Goal: Task Accomplishment & Management: Manage account settings

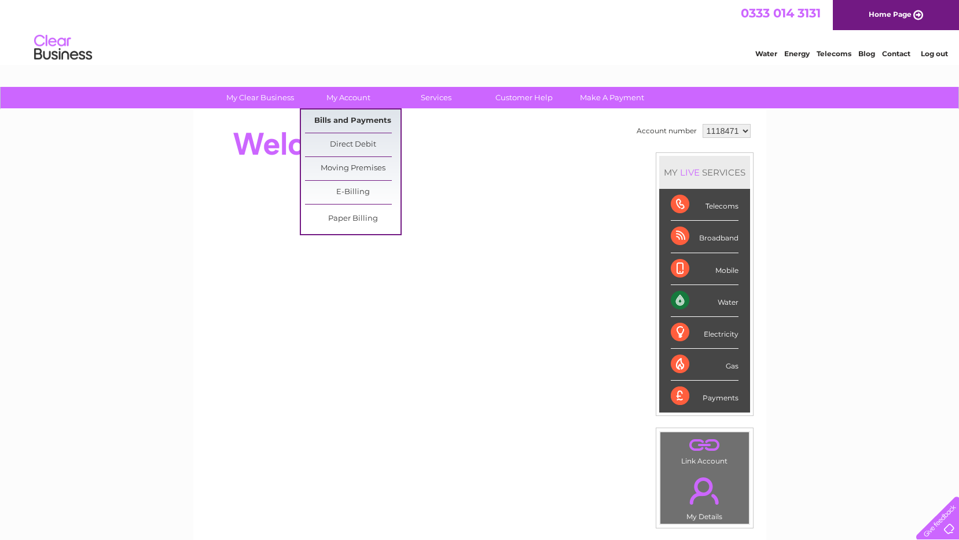
click at [347, 123] on link "Bills and Payments" at bounding box center [353, 120] width 96 height 23
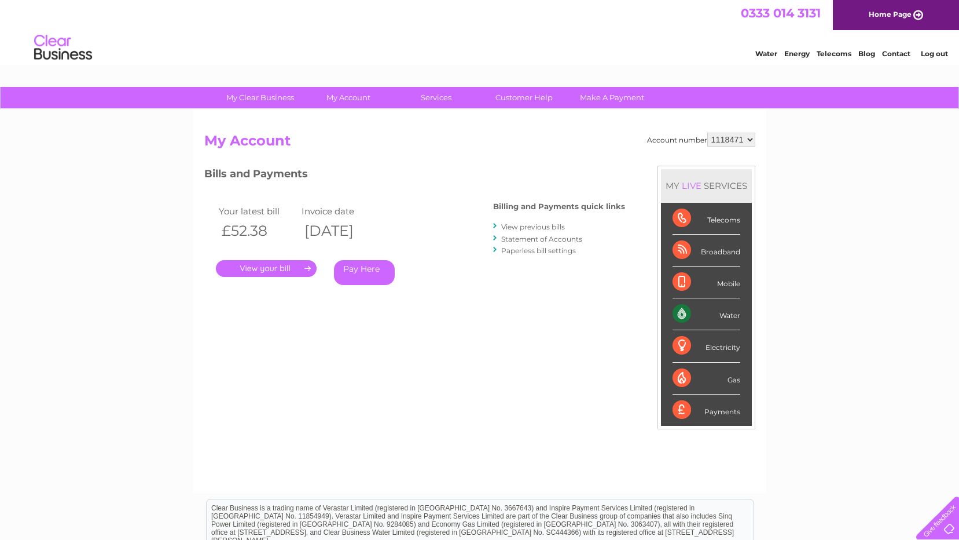
click at [301, 269] on link "." at bounding box center [266, 268] width 101 height 17
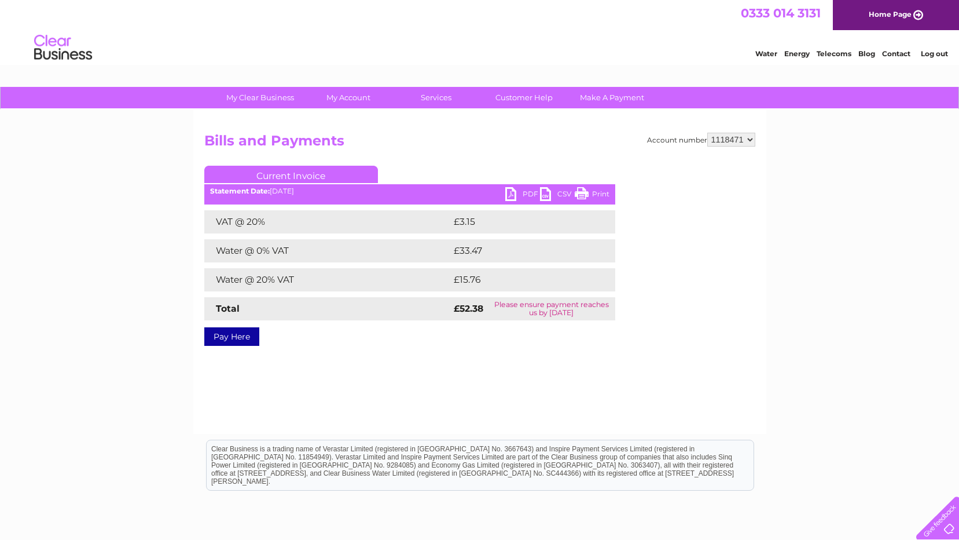
click at [508, 195] on link "PDF" at bounding box center [522, 195] width 35 height 17
